Goal: Navigation & Orientation: Go to known website

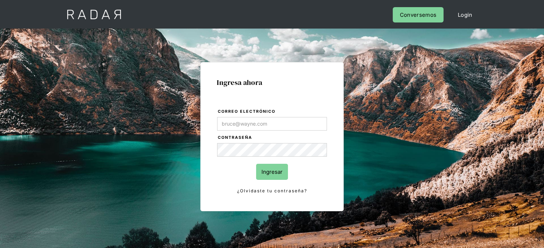
click at [252, 127] on input "Correo electrónico" at bounding box center [272, 124] width 110 height 14
type input "[EMAIL_ADDRESS][DOMAIN_NAME]"
click at [273, 171] on input "Ingresar" at bounding box center [272, 172] width 32 height 16
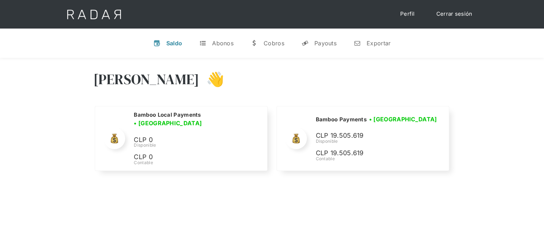
click at [438, 86] on div "[PERSON_NAME] 👋" at bounding box center [271, 84] width 357 height 43
